Goal: Task Accomplishment & Management: Manage account settings

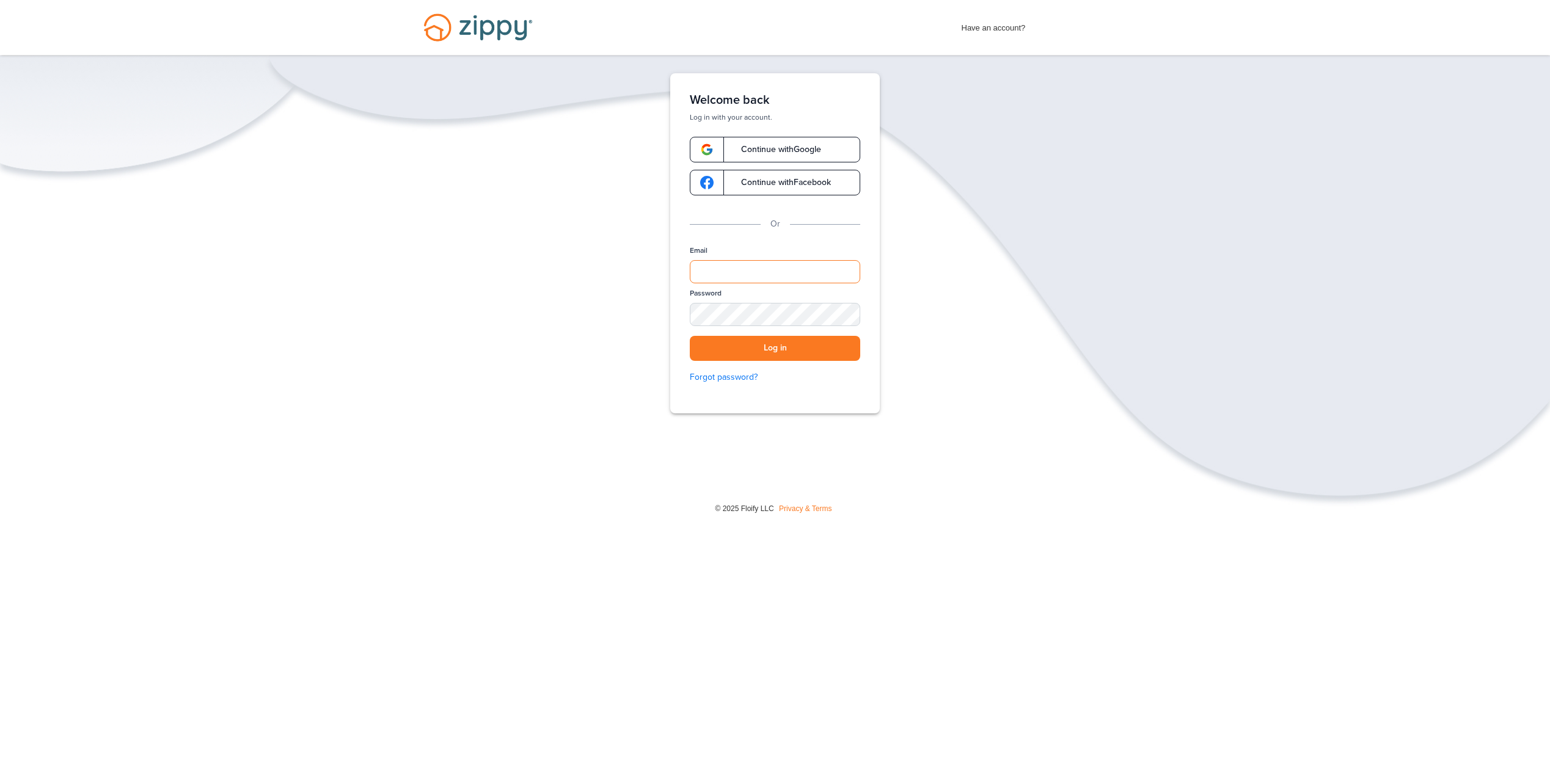
click at [753, 275] on input "Email" at bounding box center [774, 272] width 170 height 23
click at [759, 152] on span "Continue with Google" at bounding box center [774, 149] width 92 height 8
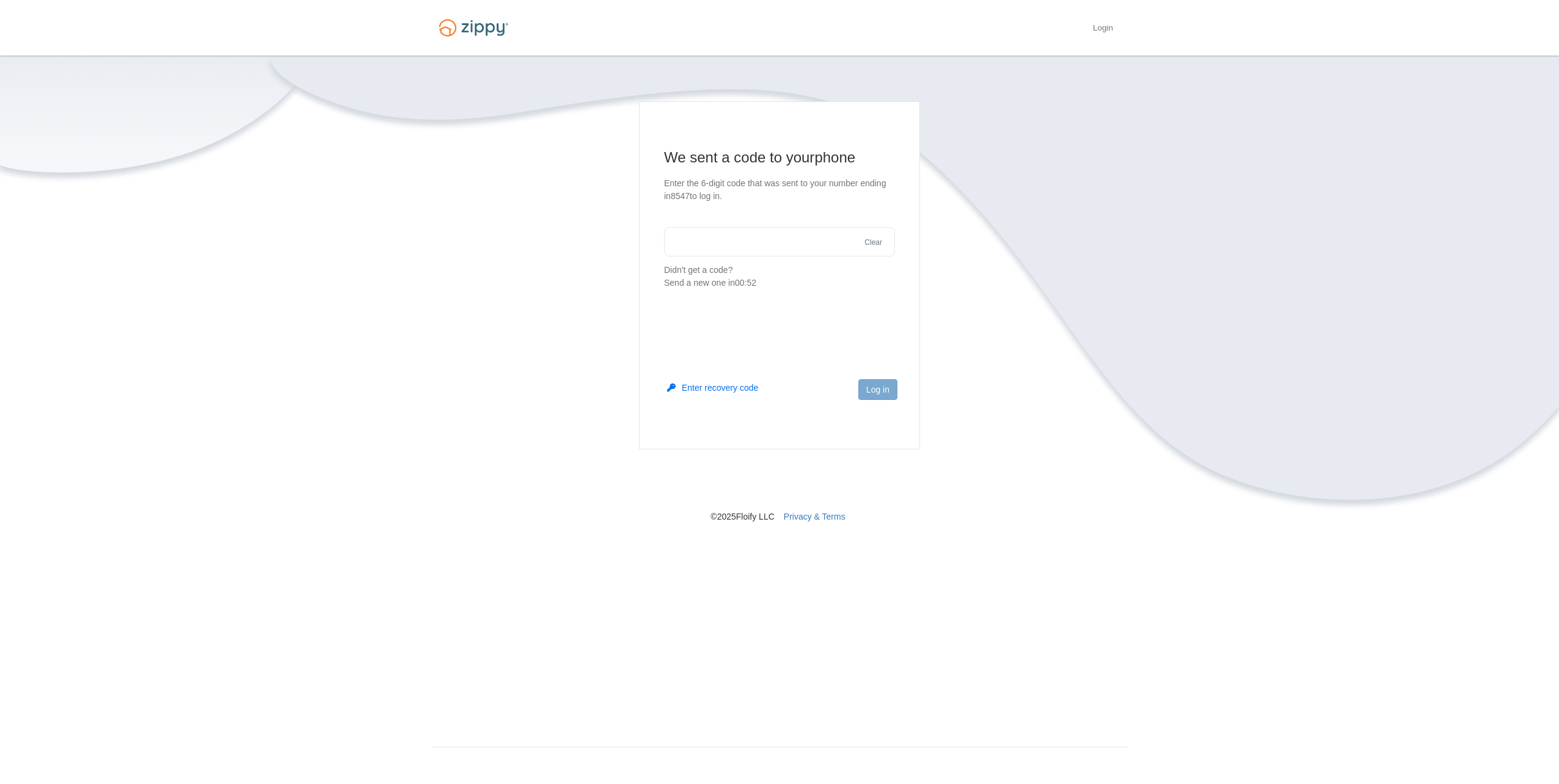
click at [832, 246] on input "text" at bounding box center [779, 241] width 231 height 29
type input "******"
click at [882, 382] on button "Log in" at bounding box center [878, 389] width 39 height 21
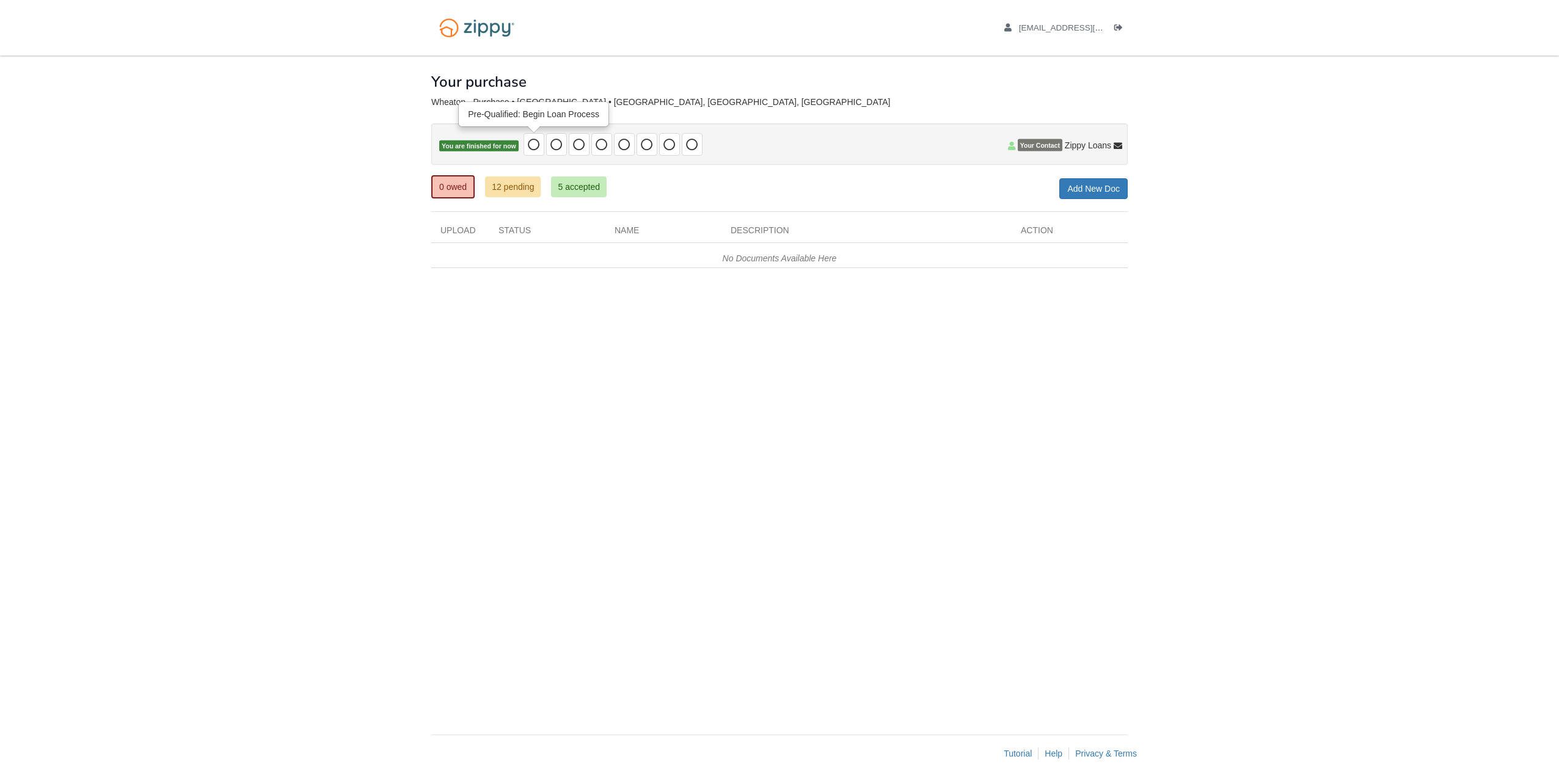
click at [534, 148] on icon at bounding box center [533, 144] width 12 height 12
